Goal: Task Accomplishment & Management: Complete application form

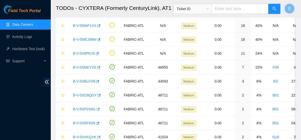
scroll to position [145, 0]
click at [22, 39] on link "Activity Logs" at bounding box center [22, 37] width 20 height 4
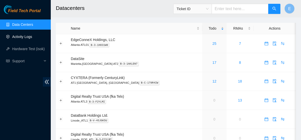
click at [15, 39] on link "Activity Logs" at bounding box center [22, 37] width 20 height 4
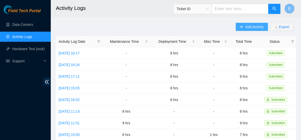
click at [246, 27] on span "Add Activity" at bounding box center [254, 27] width 18 height 6
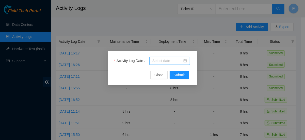
click at [157, 60] on body "Field Tech Portal Data Centers Activity Logs Hardware Test (isok) Support Activ…" at bounding box center [150, 70] width 301 height 140
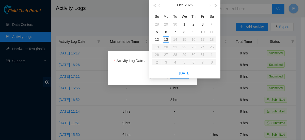
type input "2025-10-13"
click at [166, 40] on div "13" at bounding box center [166, 40] width 6 height 6
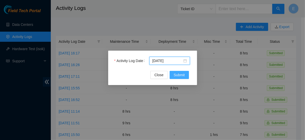
click at [178, 77] on span "Submit" at bounding box center [179, 75] width 11 height 6
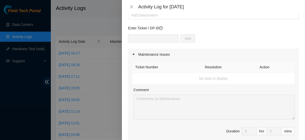
scroll to position [9, 0]
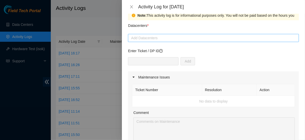
click at [161, 40] on div at bounding box center [213, 38] width 168 height 6
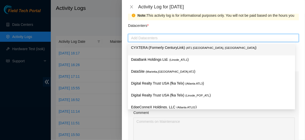
click at [163, 50] on p "CYXTERA (Formerly CenturyLink) ( AT1 Atlanta, GA )" at bounding box center [211, 48] width 161 height 6
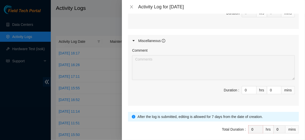
scroll to position [274, 0]
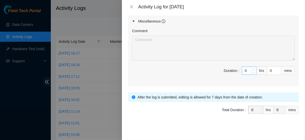
click at [243, 67] on input "0" at bounding box center [249, 71] width 14 height 8
type input "8"
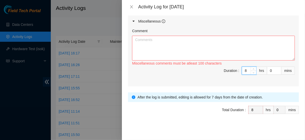
type input "8"
click at [227, 49] on textarea "Comment" at bounding box center [213, 48] width 163 height 25
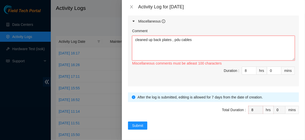
click at [135, 39] on textarea "cleaned up back plates , pdu cables" at bounding box center [213, 48] width 163 height 25
click at [175, 37] on textarea "I cleaned up back plates , pdu cables" at bounding box center [213, 48] width 163 height 25
click at [201, 39] on textarea "I cleaned up back plates , took done pdu cables" at bounding box center [213, 48] width 163 height 25
click at [191, 38] on textarea "I cleaned up back plates , took done power cablescables" at bounding box center [213, 48] width 163 height 25
drag, startPoint x: 228, startPoint y: 39, endPoint x: 214, endPoint y: 41, distance: 14.3
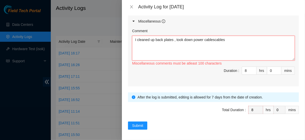
click at [214, 41] on textarea "I cleaned up back plates , took down power cablescables" at bounding box center [213, 48] width 163 height 25
click at [213, 38] on textarea "I cleaned up back plates , took down power cables. - unracked some switches and…" at bounding box center [213, 48] width 163 height 25
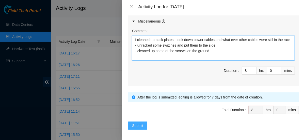
type textarea "I cleaned up back plates , took down power cables and what ever other cables we…"
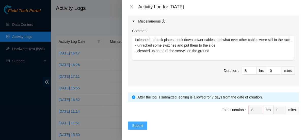
click at [140, 123] on span "Submit" at bounding box center [137, 126] width 11 height 6
